Goal: Find contact information: Find contact information

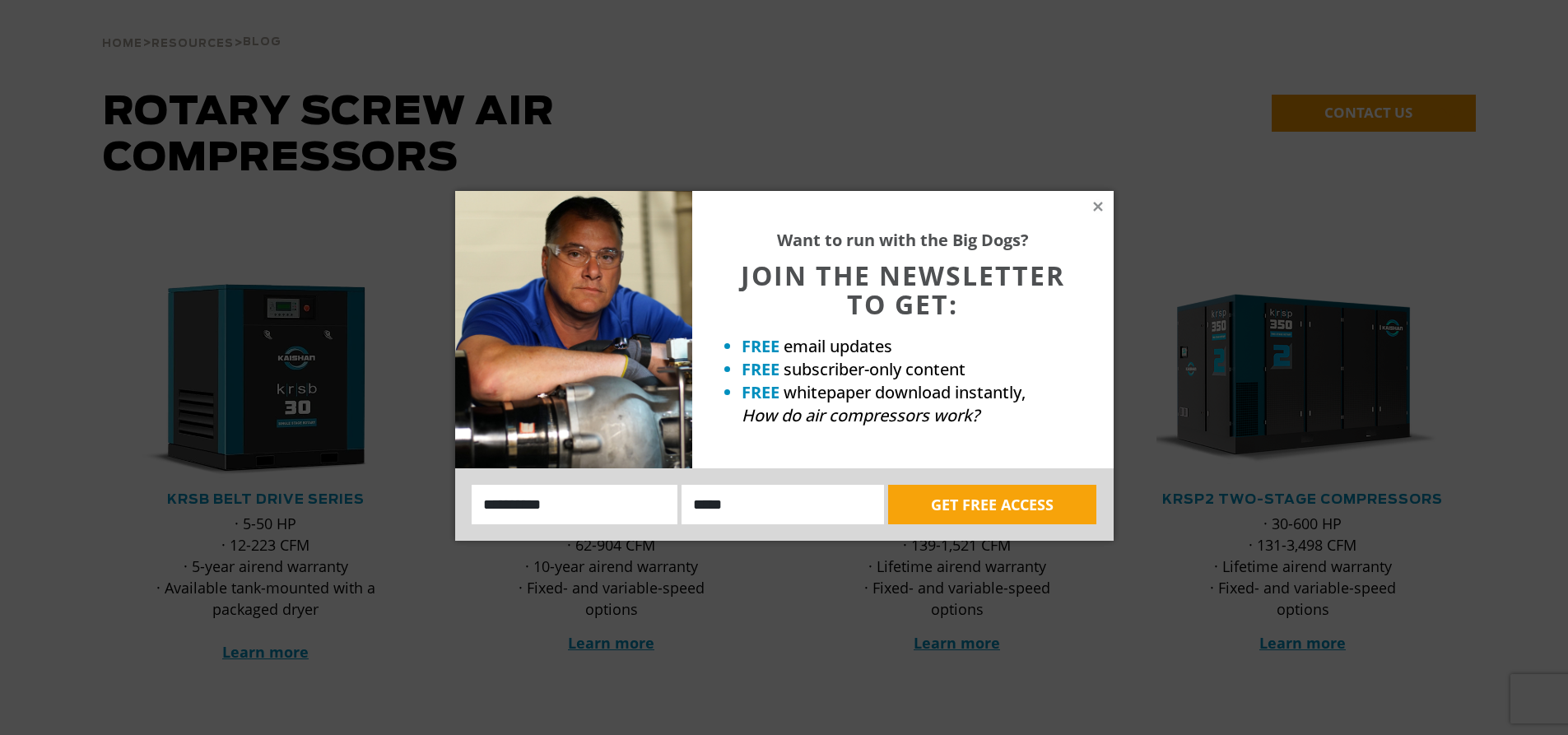
scroll to position [247, 0]
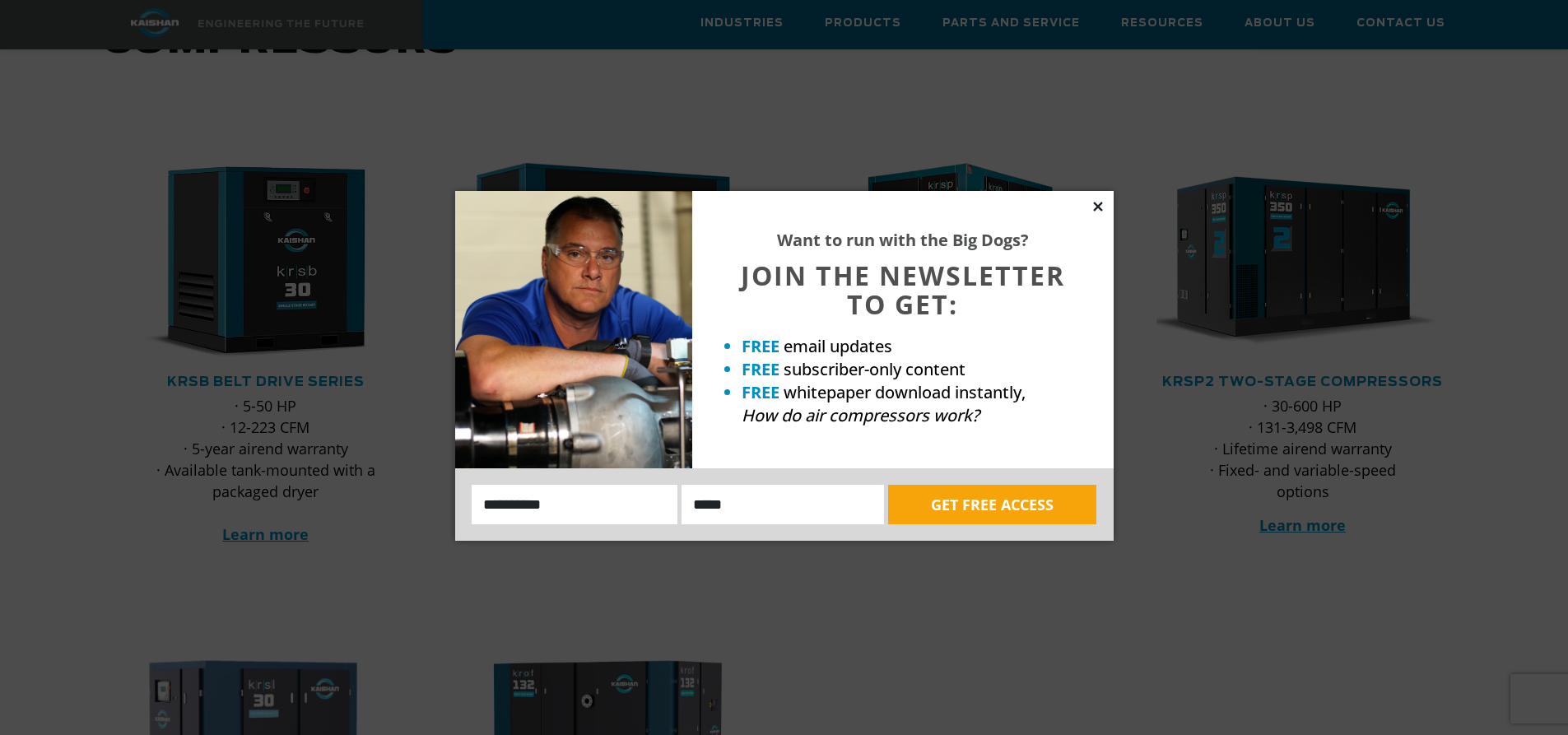
click at [1097, 206] on icon at bounding box center [1097, 205] width 9 height 9
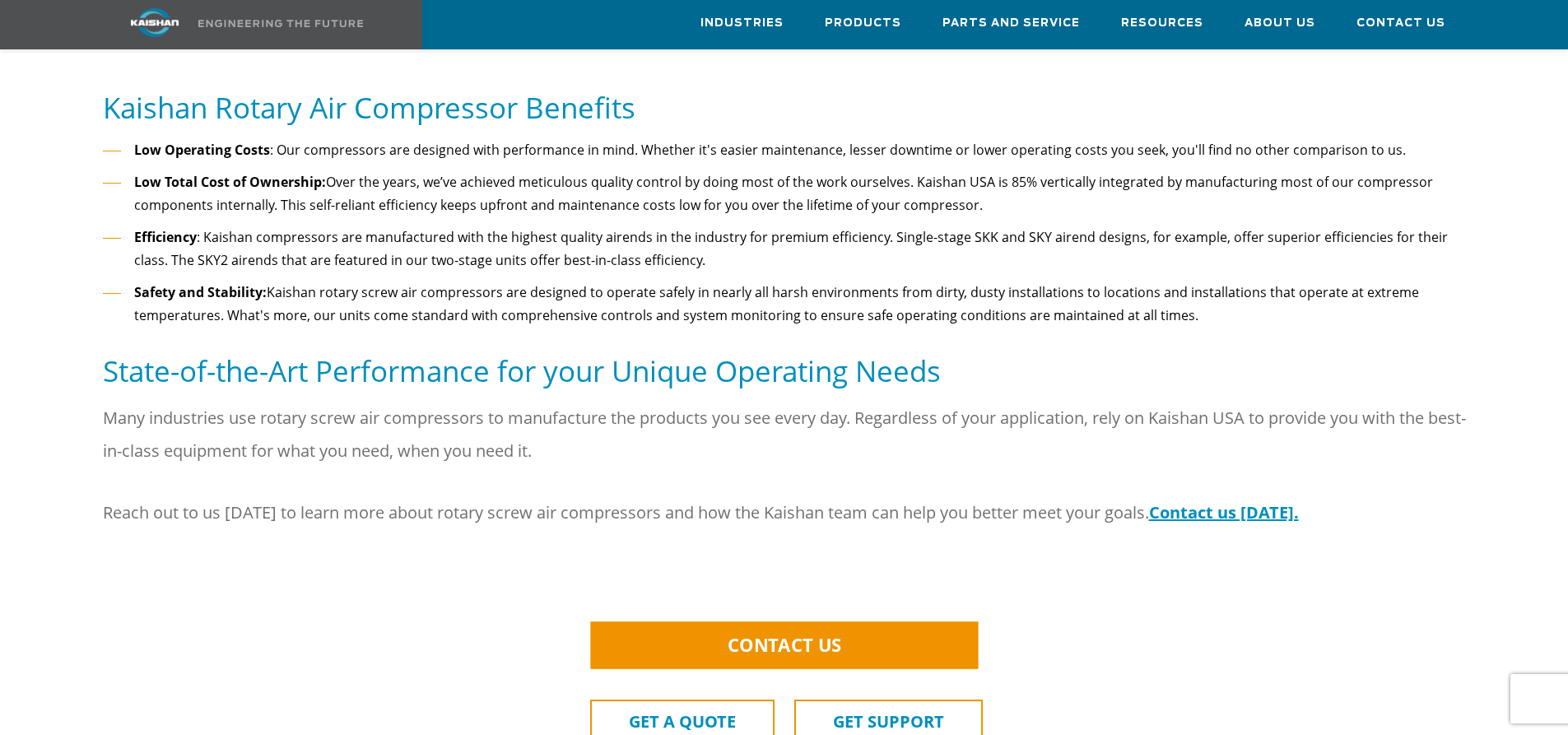
scroll to position [1976, 0]
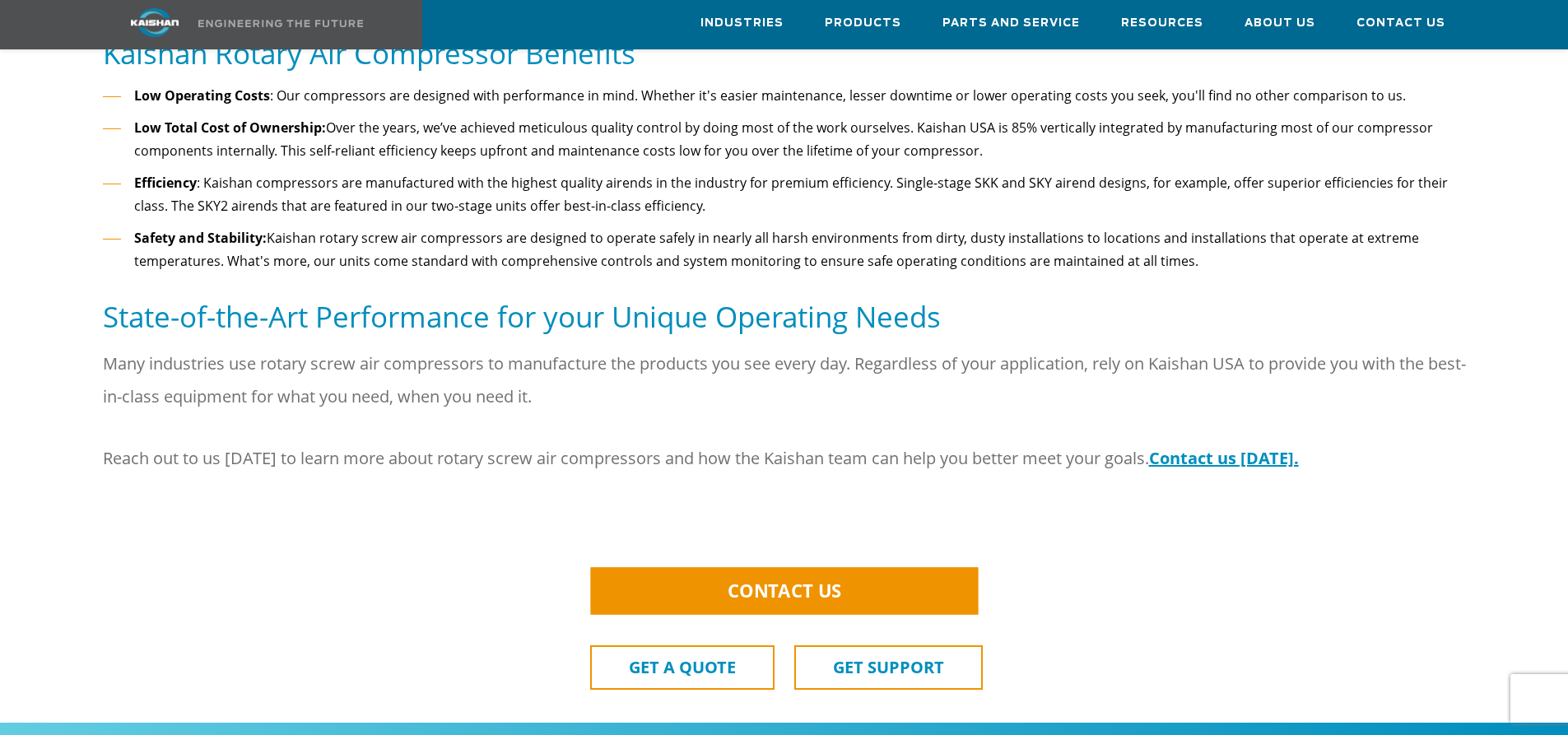
click at [804, 578] on span "CONTACT US" at bounding box center [784, 591] width 114 height 25
